Goal: Information Seeking & Learning: Learn about a topic

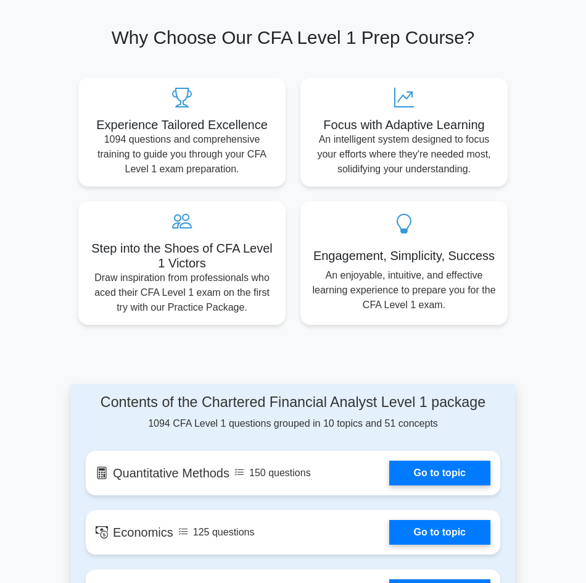
scroll to position [679, 0]
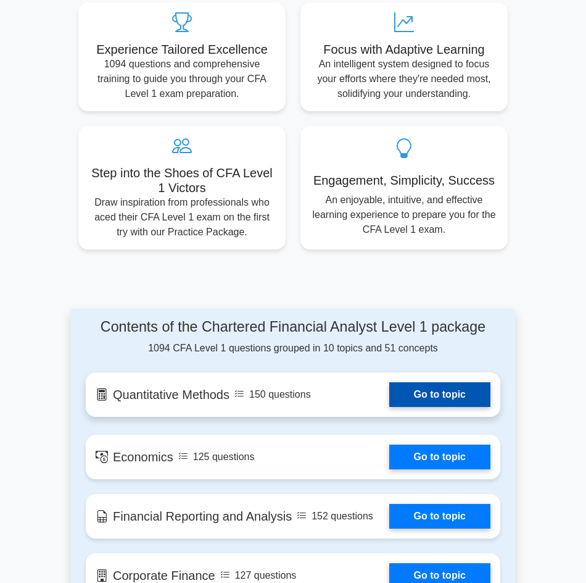
click at [424, 382] on link "Go to topic" at bounding box center [440, 394] width 101 height 25
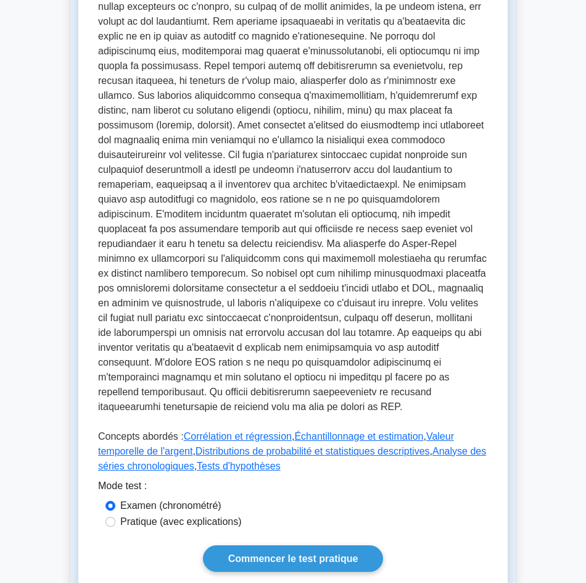
scroll to position [494, 0]
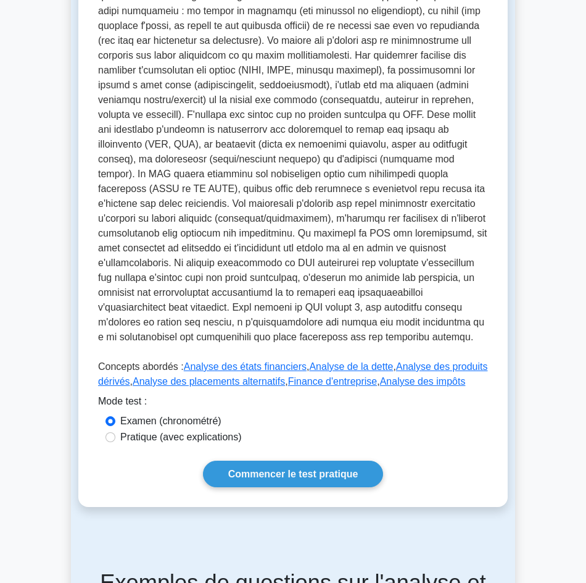
scroll to position [556, 0]
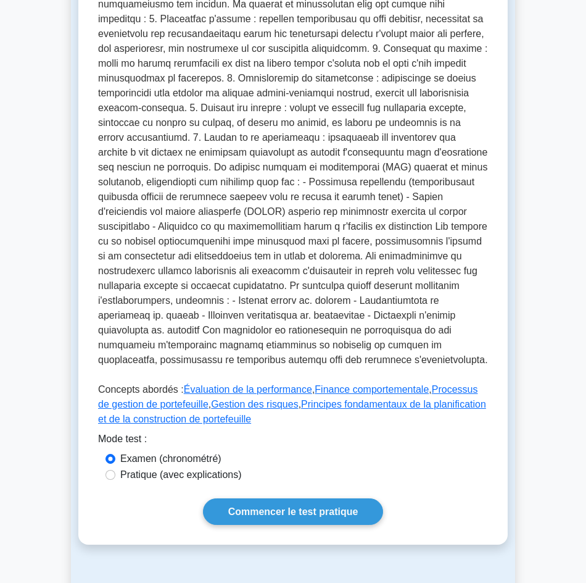
scroll to position [432, 0]
